Goal: Task Accomplishment & Management: Use online tool/utility

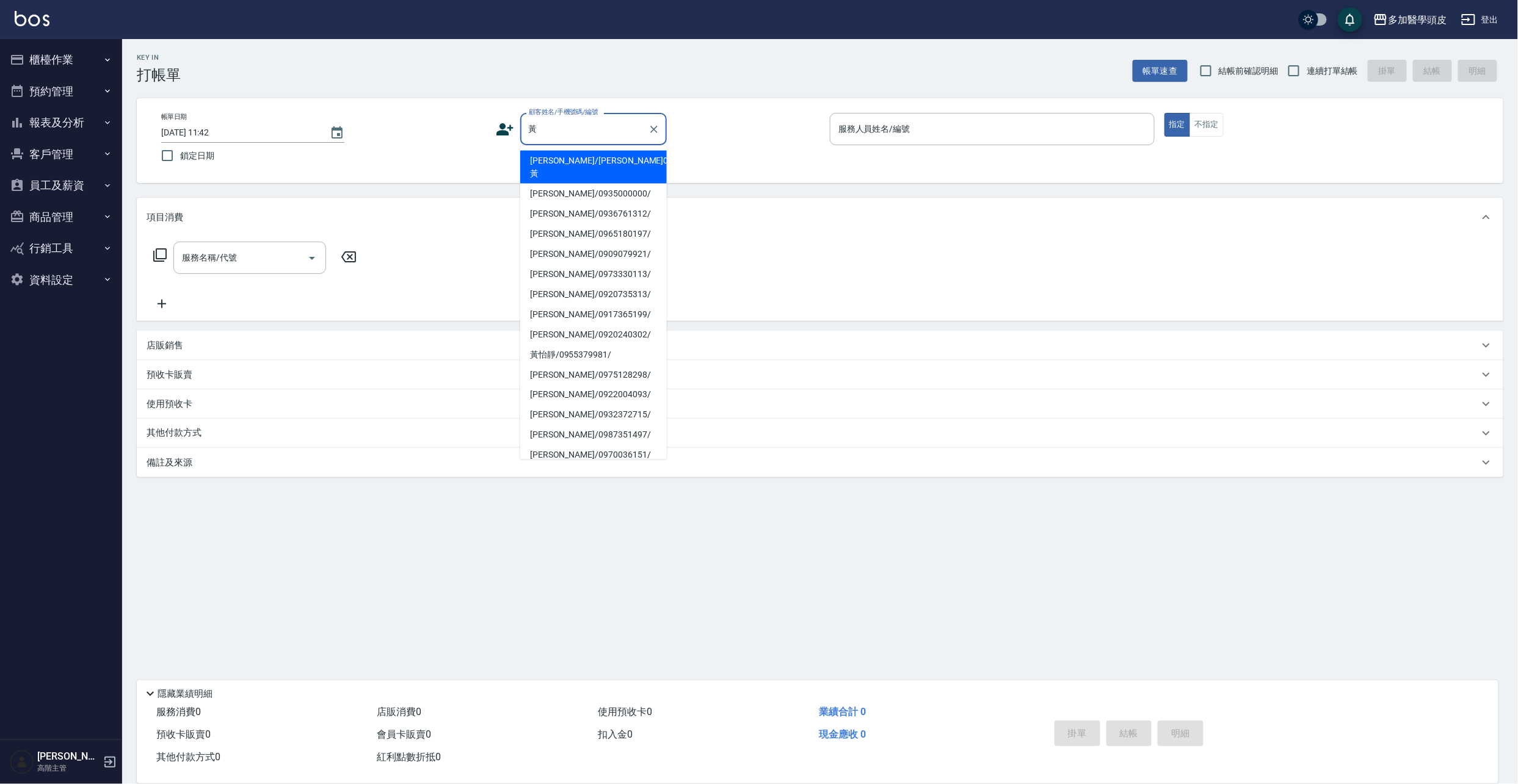
click at [537, 186] on li "[PERSON_NAME]/0935000000/" at bounding box center [593, 193] width 147 height 20
type input "[PERSON_NAME]/0935000000/"
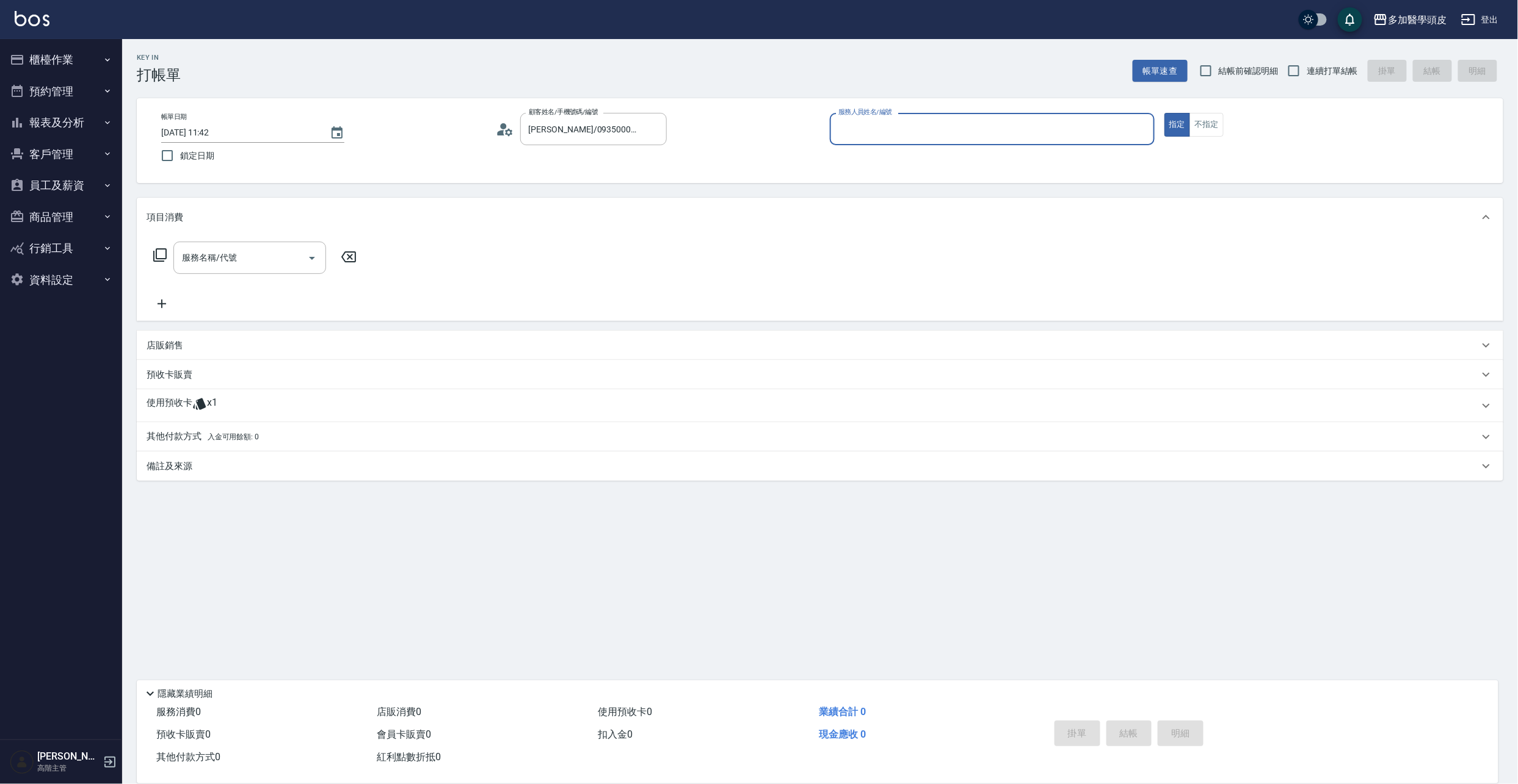
click at [894, 125] on input "服務人員姓名/編號" at bounding box center [992, 129] width 314 height 21
click at [897, 183] on div "[PERSON_NAME](無代號)" at bounding box center [992, 181] width 325 height 20
type input "[PERSON_NAME](無代號)"
click at [207, 406] on span "x1" at bounding box center [212, 405] width 11 height 18
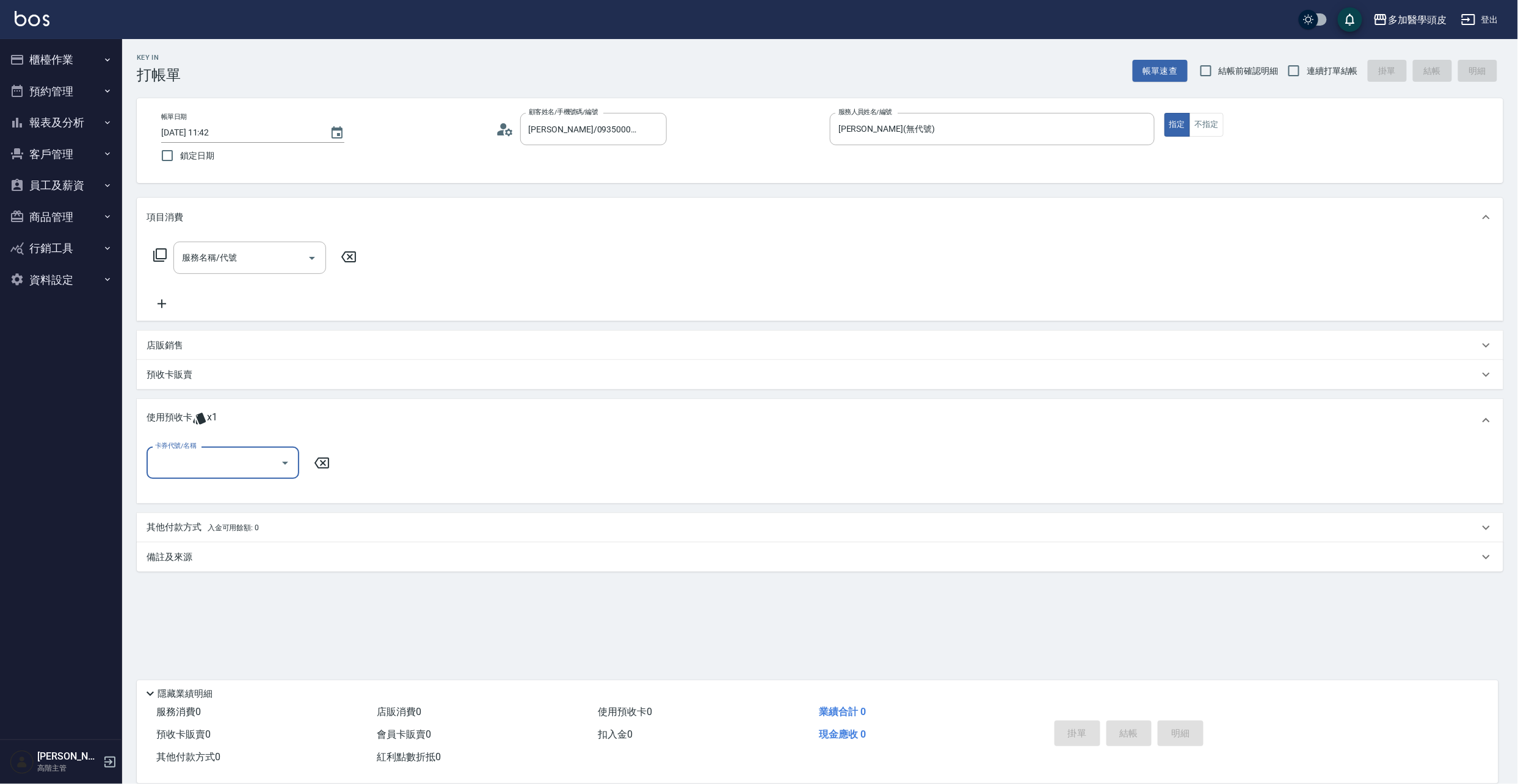
click at [288, 462] on icon "Open" at bounding box center [285, 463] width 15 height 15
click at [244, 499] on div "洗頭卷8次 剩餘1張" at bounding box center [223, 494] width 153 height 20
type input "洗頭卷8次"
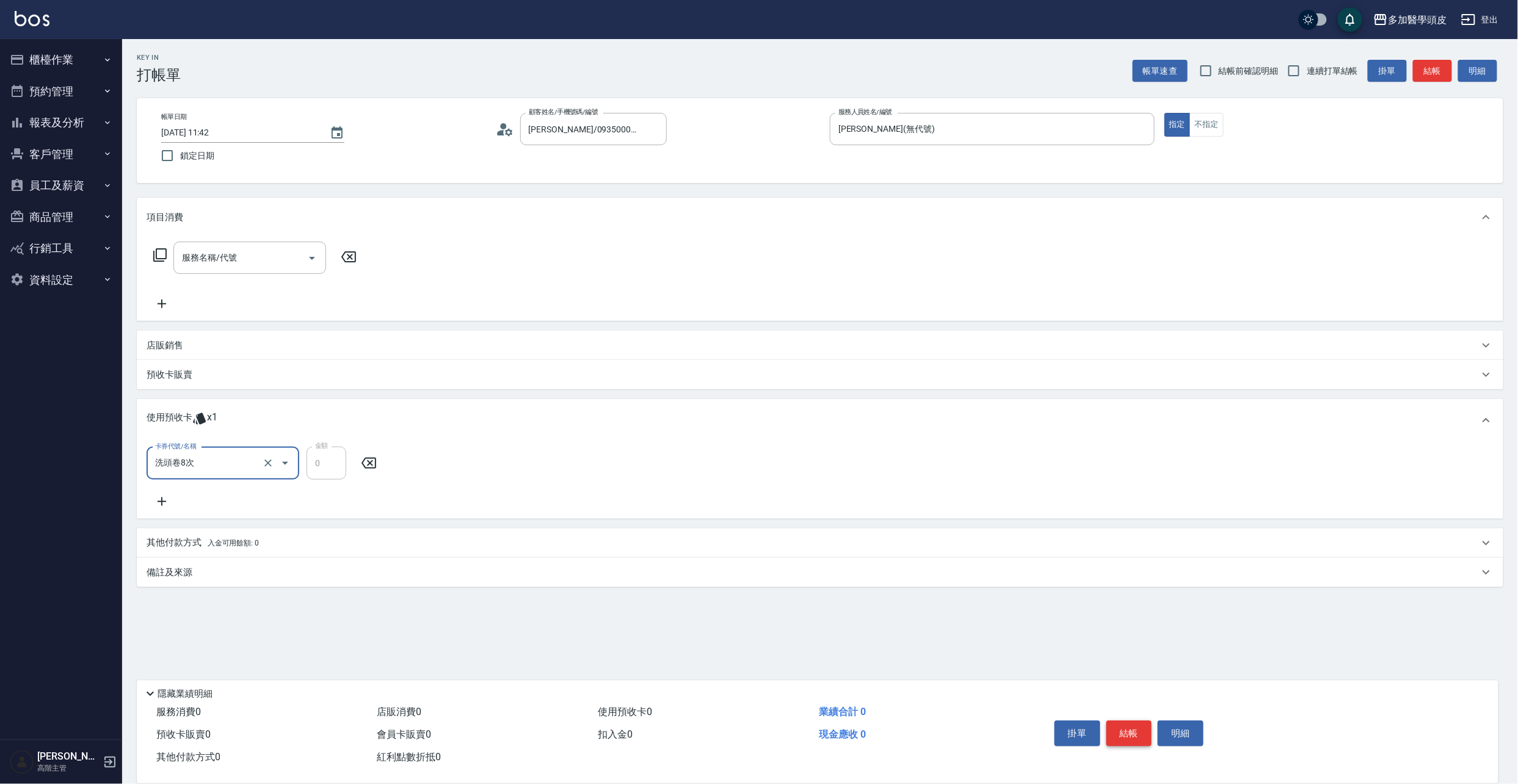
click at [1123, 736] on button "結帳" at bounding box center [1129, 733] width 46 height 25
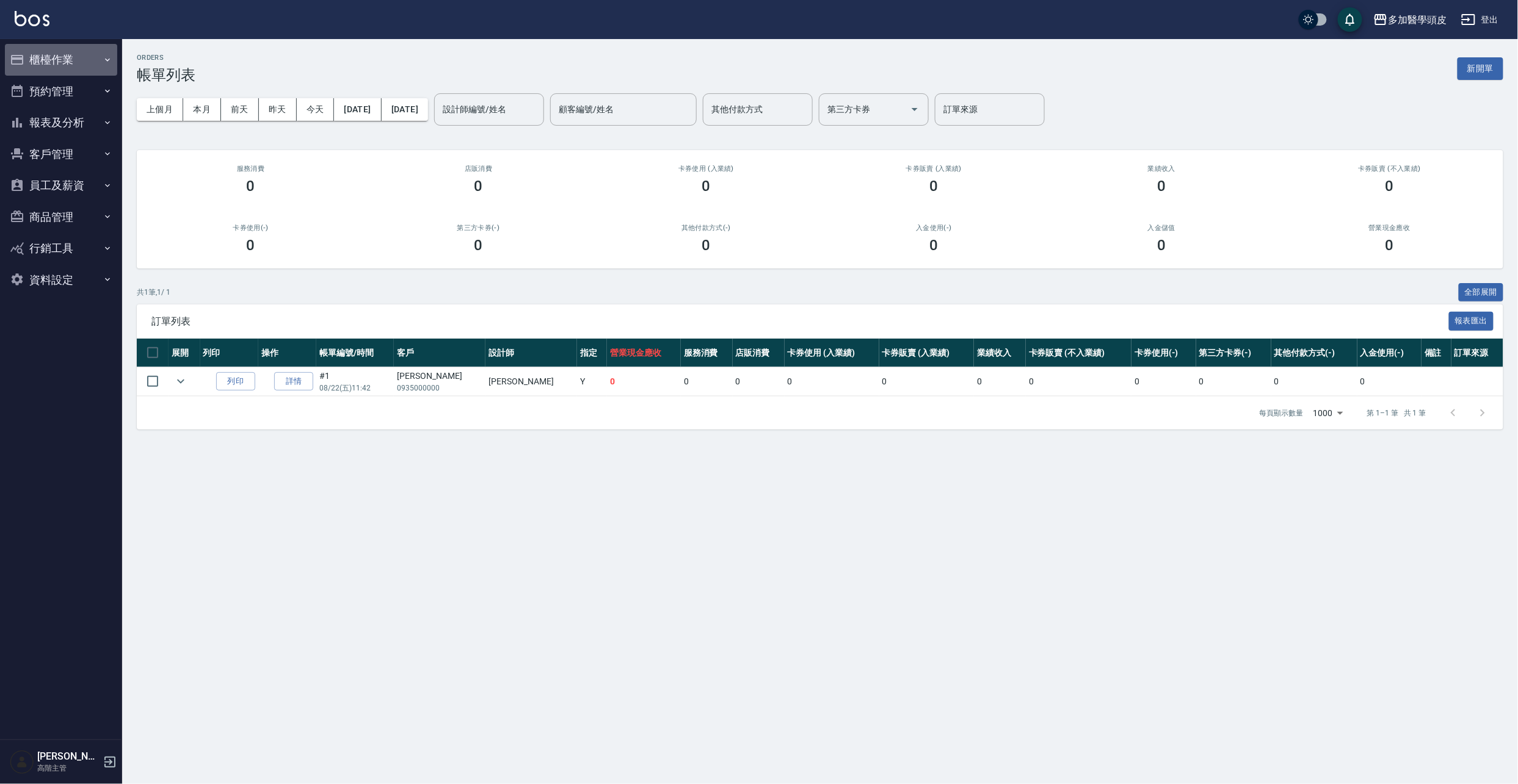
click at [52, 56] on button "櫃檯作業" at bounding box center [61, 60] width 112 height 32
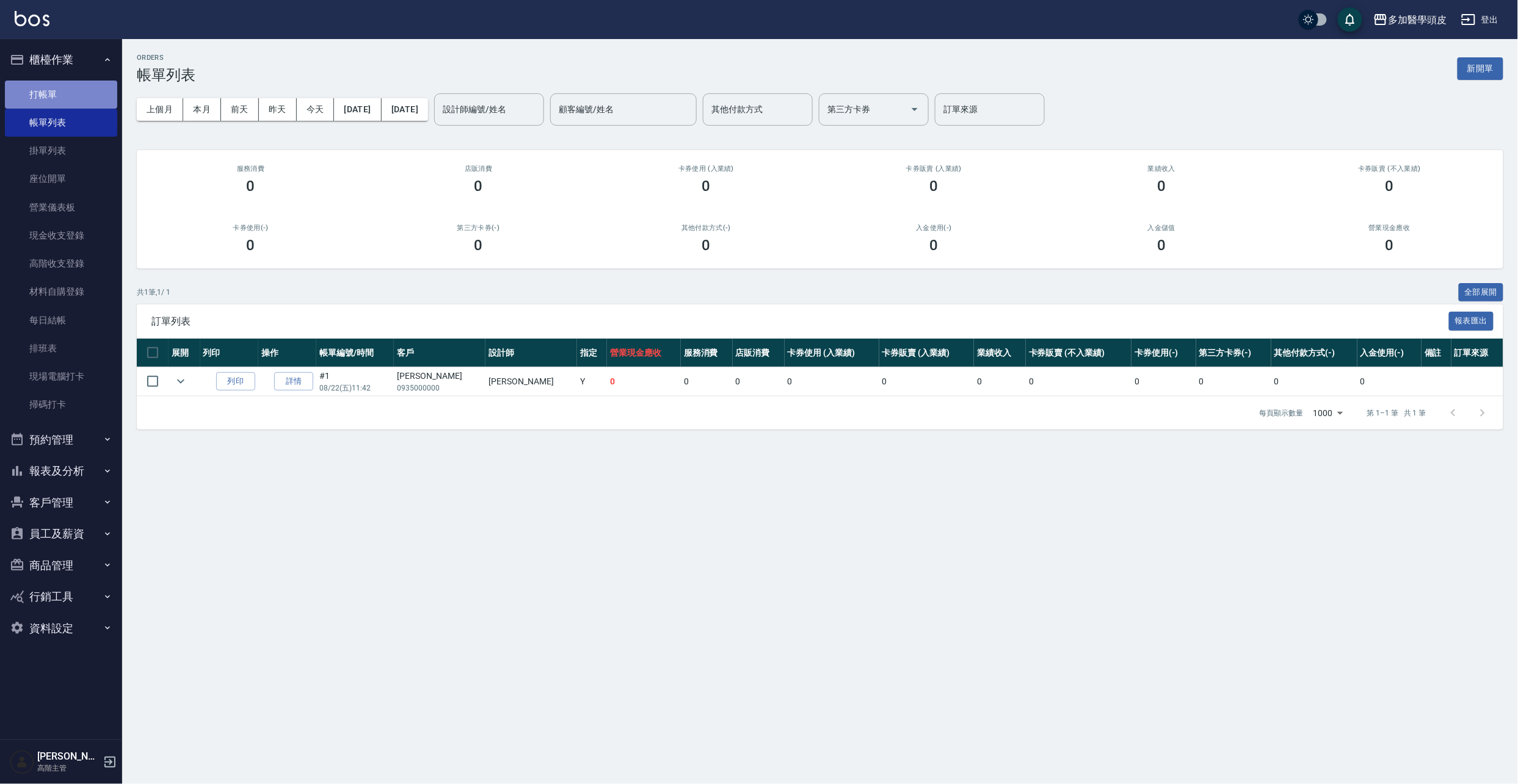
click at [75, 99] on link "打帳單" at bounding box center [61, 95] width 112 height 28
